Goal: Task Accomplishment & Management: Manage account settings

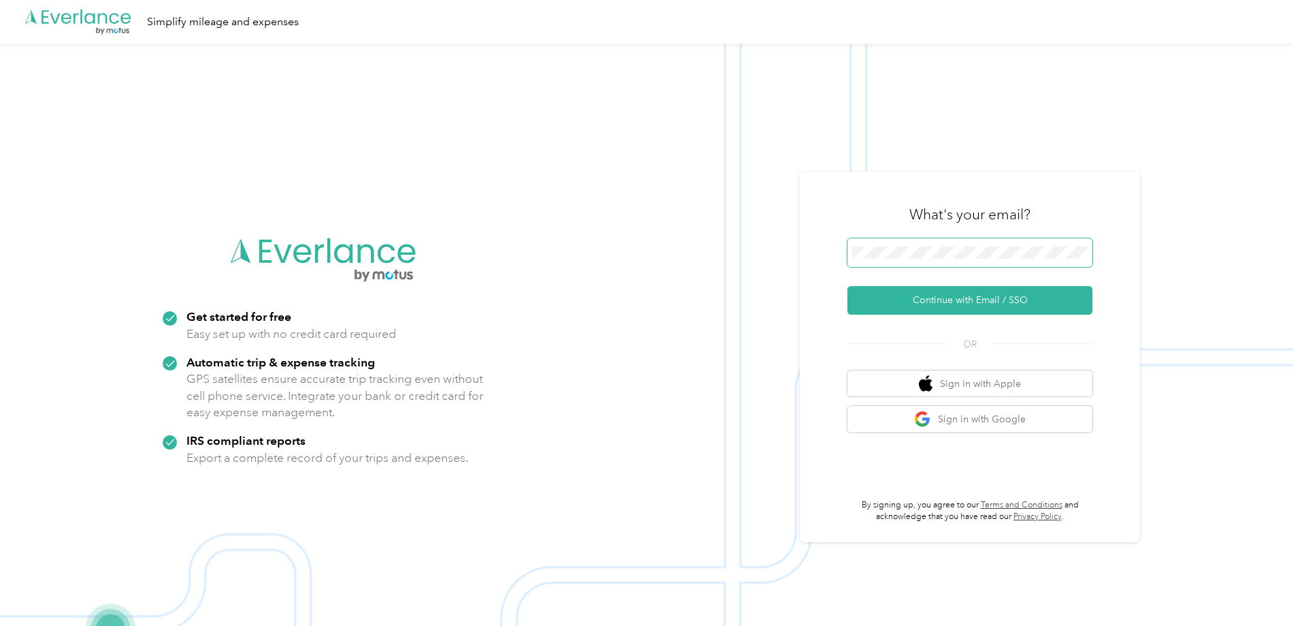
click at [977, 242] on span at bounding box center [969, 252] width 245 height 29
click at [943, 302] on button "Continue with Email / SSO" at bounding box center [969, 300] width 245 height 29
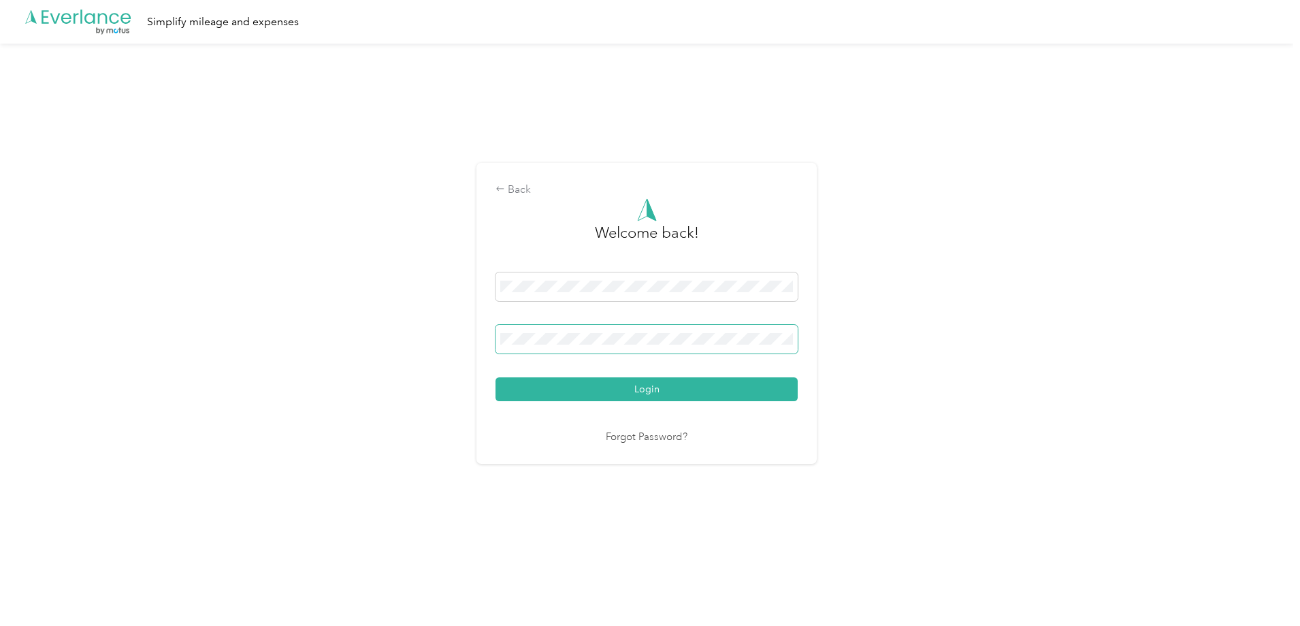
click at [496, 377] on button "Login" at bounding box center [647, 389] width 302 height 24
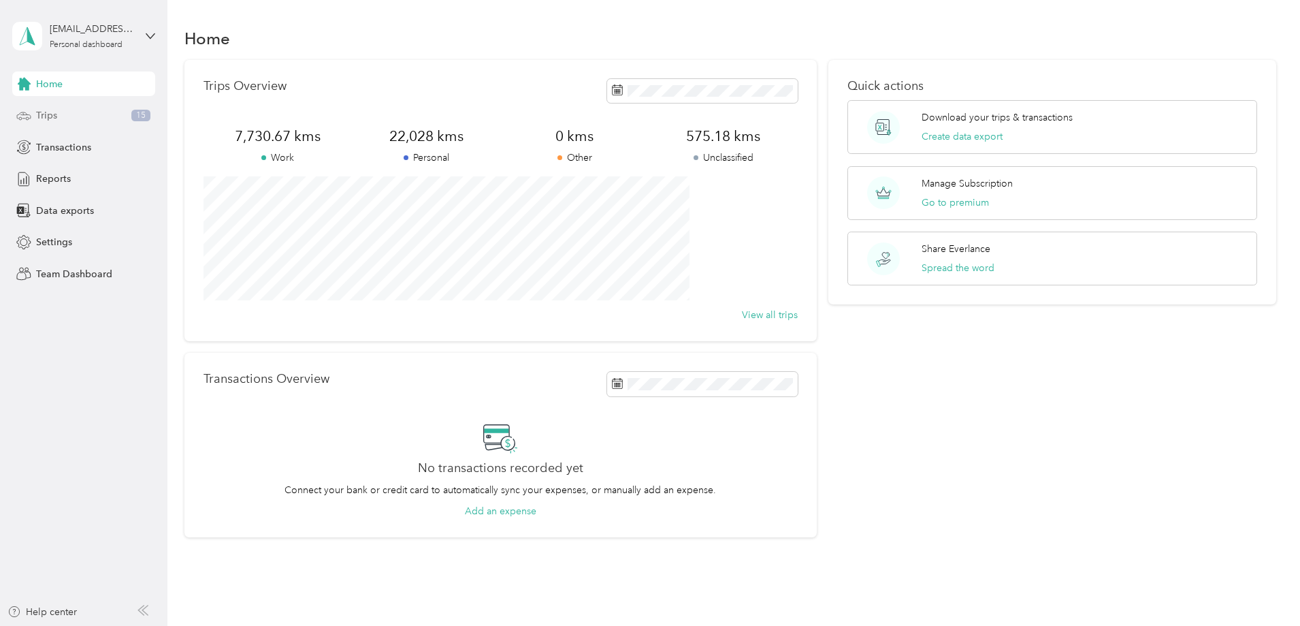
click at [59, 112] on div "Trips 15" at bounding box center [83, 115] width 143 height 25
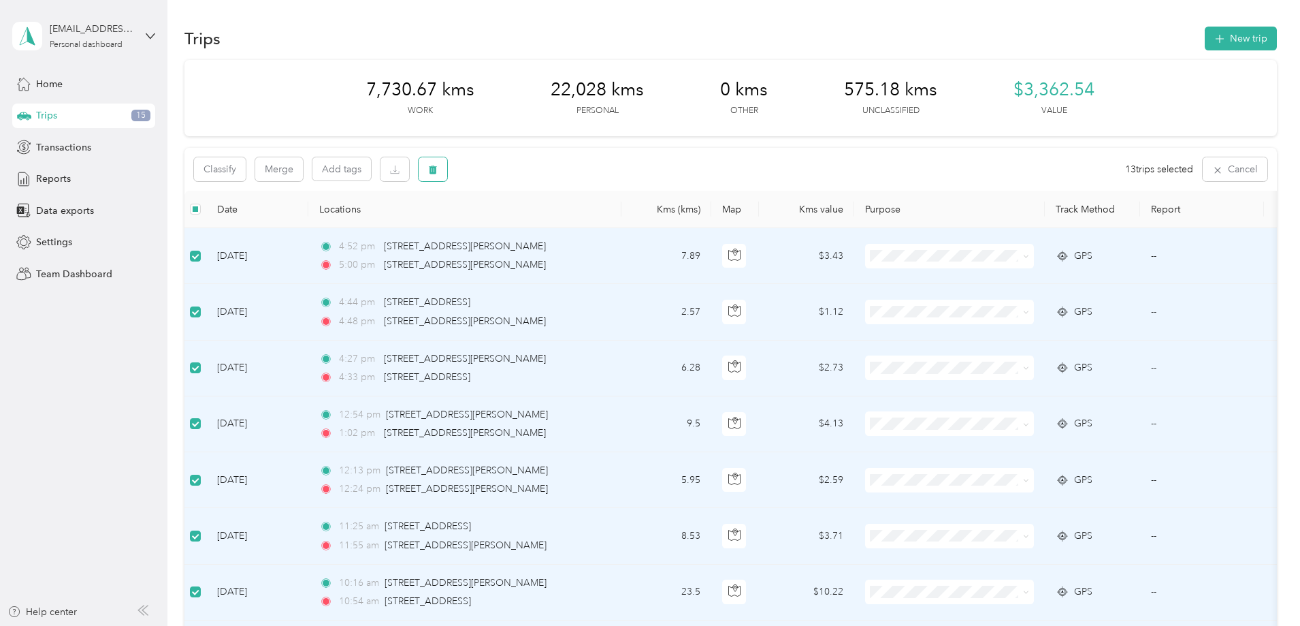
click at [447, 163] on button "button" at bounding box center [433, 169] width 29 height 24
click at [619, 229] on button "Yes" at bounding box center [628, 226] width 27 height 22
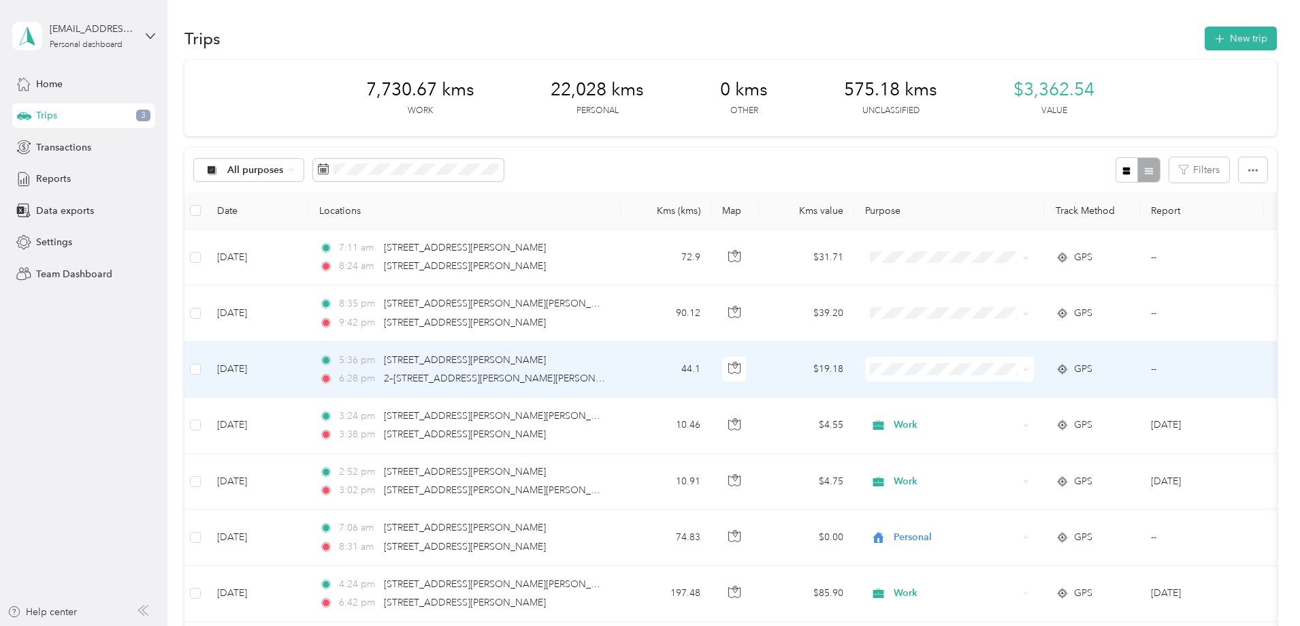
click at [854, 370] on td "$19.18" at bounding box center [806, 370] width 95 height 56
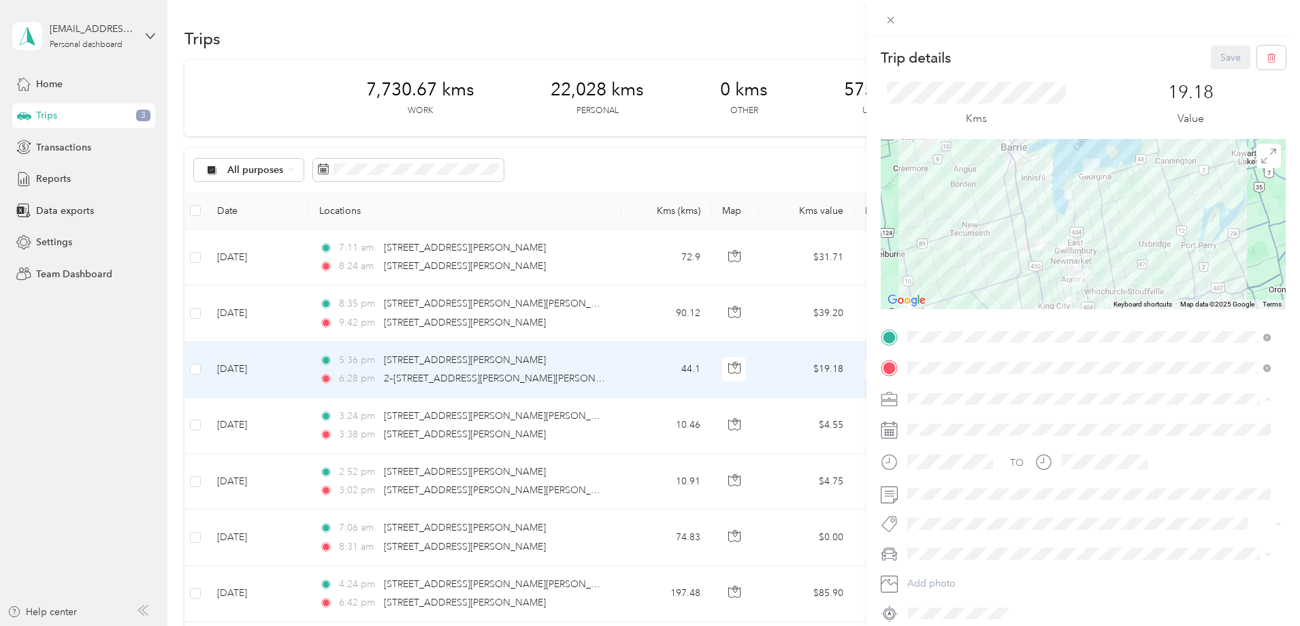
click at [945, 418] on div "Work" at bounding box center [1089, 422] width 354 height 14
click at [898, 507] on div "TO Add photo" at bounding box center [1083, 475] width 405 height 298
click at [905, 504] on div "TO Add photo" at bounding box center [1083, 475] width 405 height 298
click at [1084, 54] on div "Trip details Save" at bounding box center [1083, 58] width 405 height 24
click at [1220, 53] on button "Save" at bounding box center [1230, 58] width 39 height 24
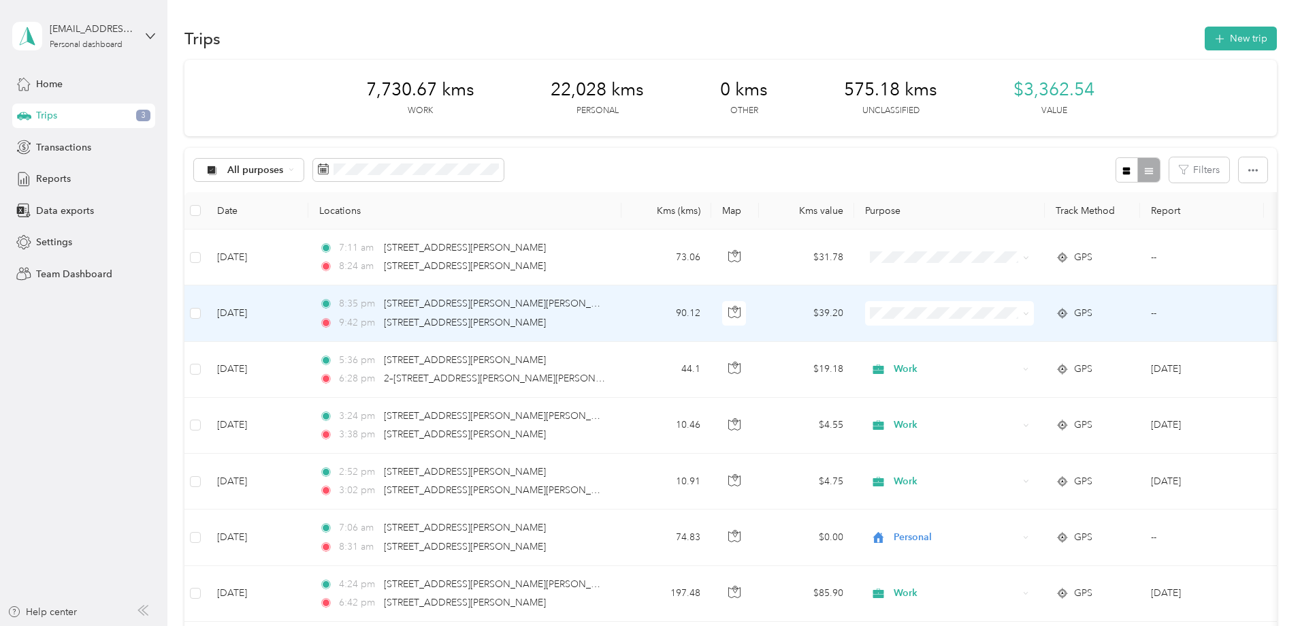
click at [711, 310] on td "90.12" at bounding box center [666, 313] width 90 height 56
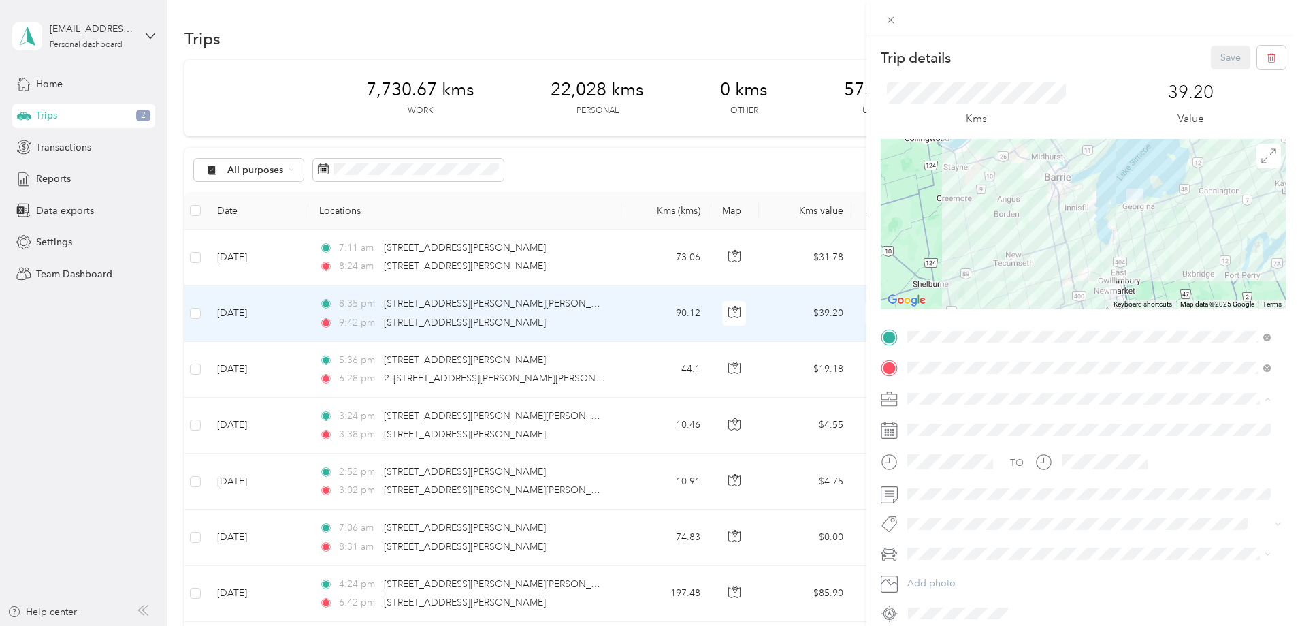
click at [942, 427] on li "Work" at bounding box center [1089, 422] width 373 height 24
click at [1229, 56] on button "Save" at bounding box center [1230, 58] width 39 height 24
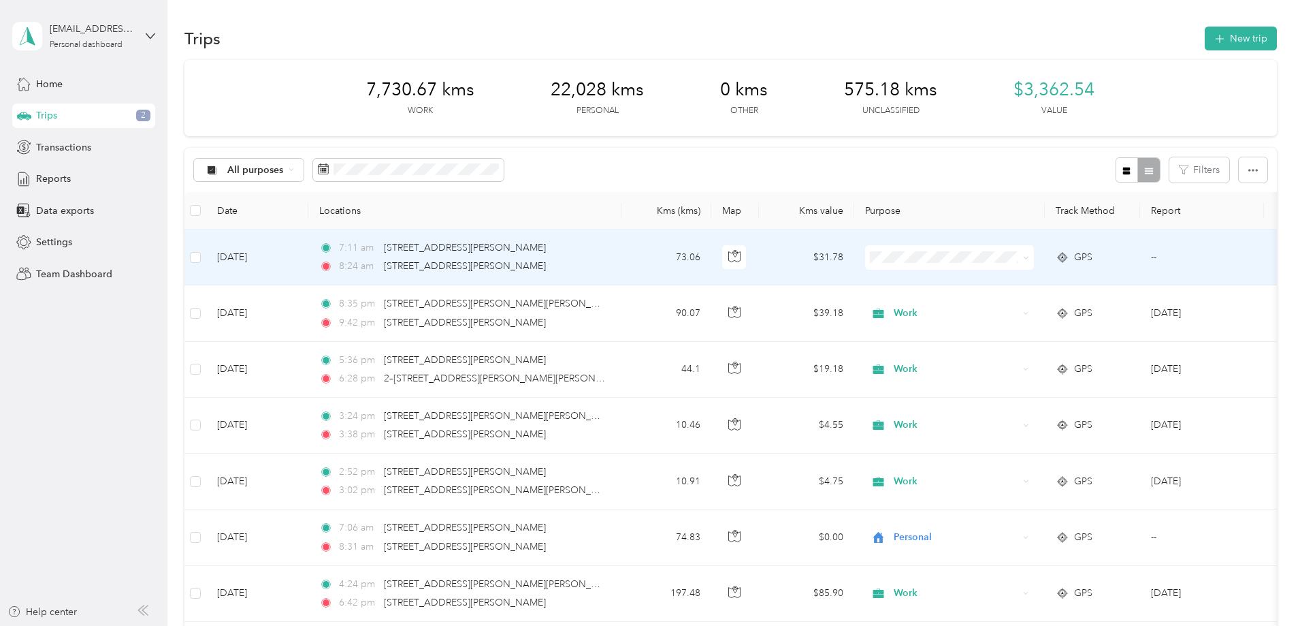
click at [1029, 257] on icon at bounding box center [1026, 258] width 6 height 6
click at [1095, 307] on span "Personal" at bounding box center [1053, 306] width 126 height 14
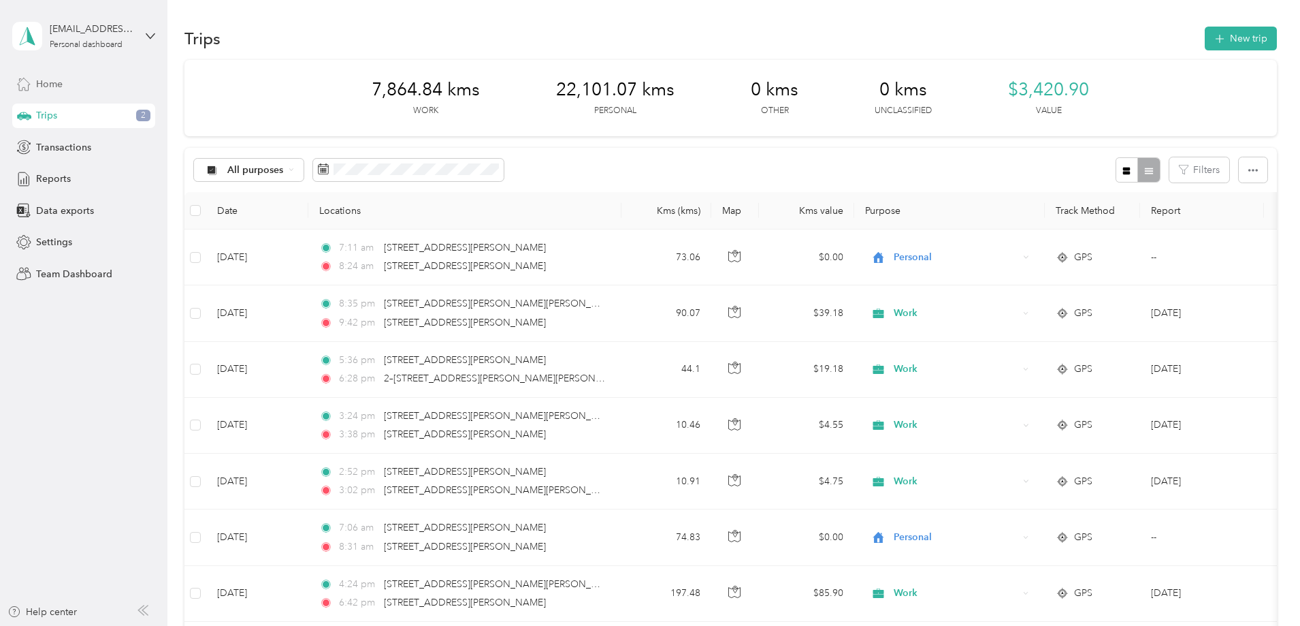
click at [57, 82] on span "Home" at bounding box center [49, 84] width 27 height 14
